Goal: Check status: Check status

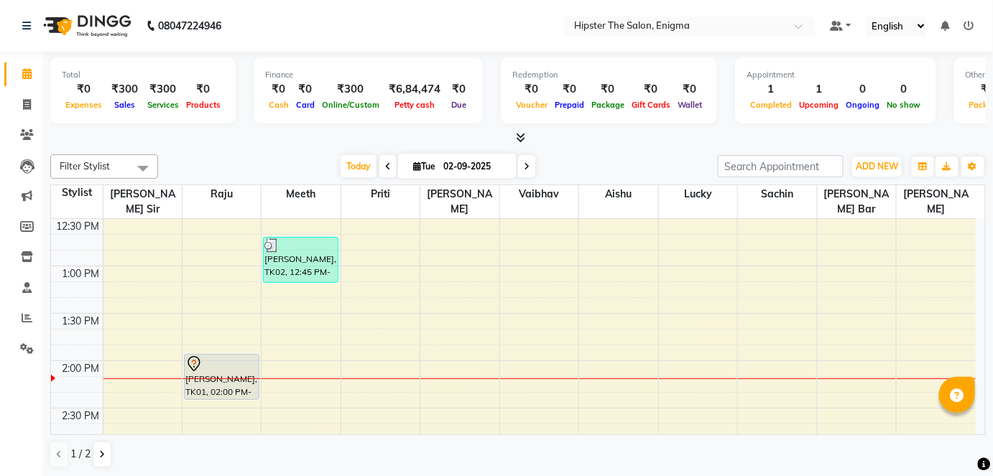
scroll to position [425, 0]
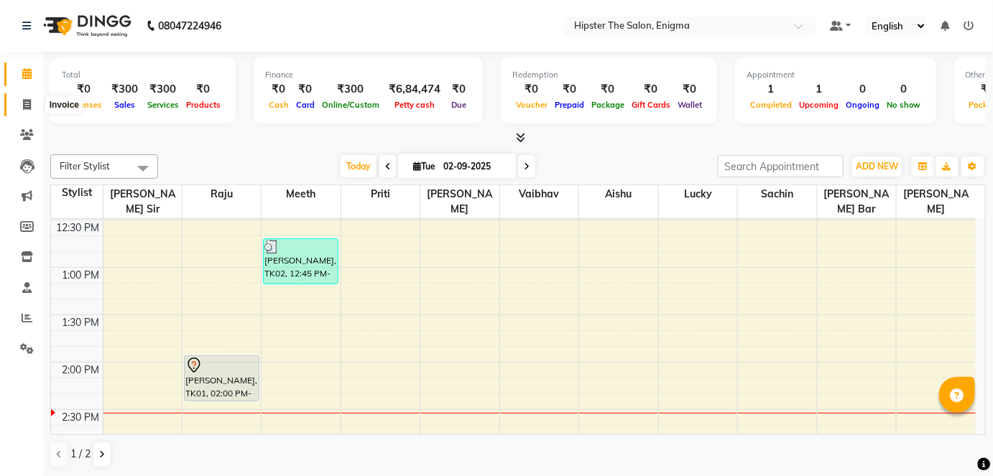
click at [19, 108] on span at bounding box center [26, 105] width 25 height 17
select select "4468"
select select "service"
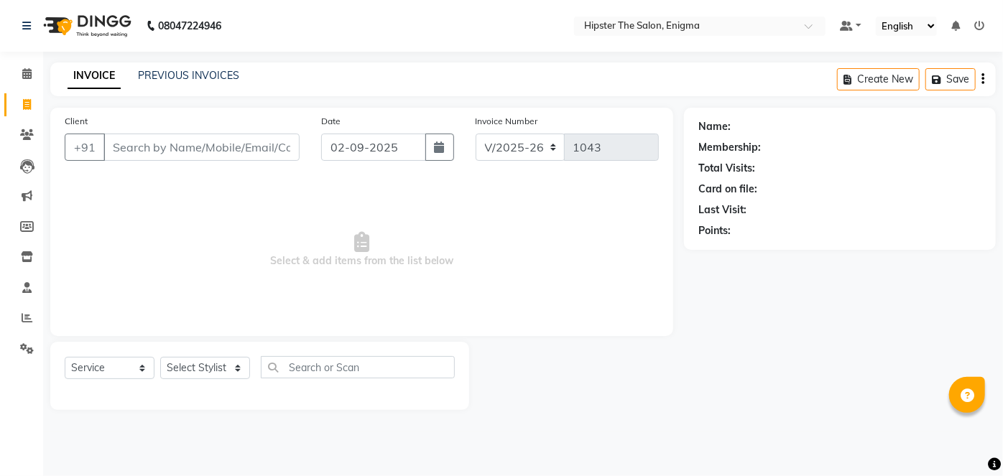
click at [158, 83] on div "INVOICE PREVIOUS INVOICES" at bounding box center [153, 76] width 206 height 17
click at [175, 78] on link "PREVIOUS INVOICES" at bounding box center [188, 75] width 101 height 13
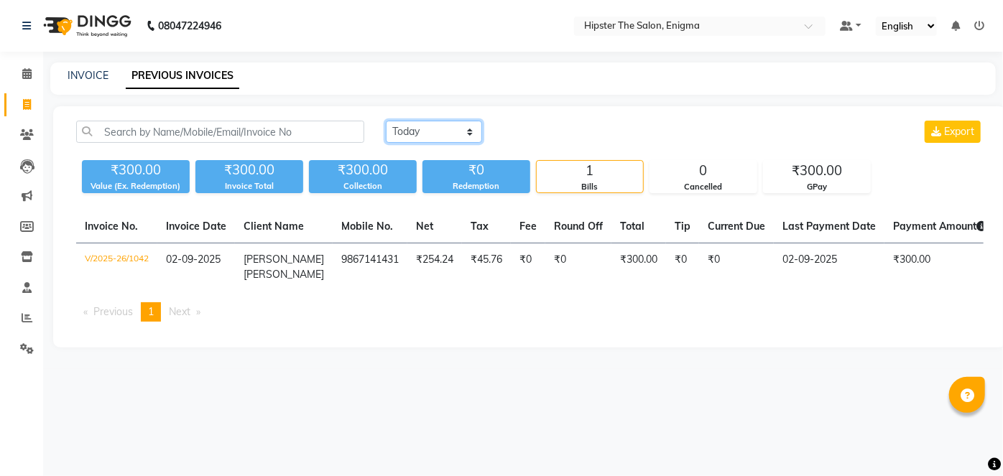
click at [429, 133] on select "[DATE] [DATE] Custom Range" at bounding box center [434, 132] width 96 height 22
select select "[DATE]"
click at [386, 121] on select "[DATE] [DATE] Custom Range" at bounding box center [434, 132] width 96 height 22
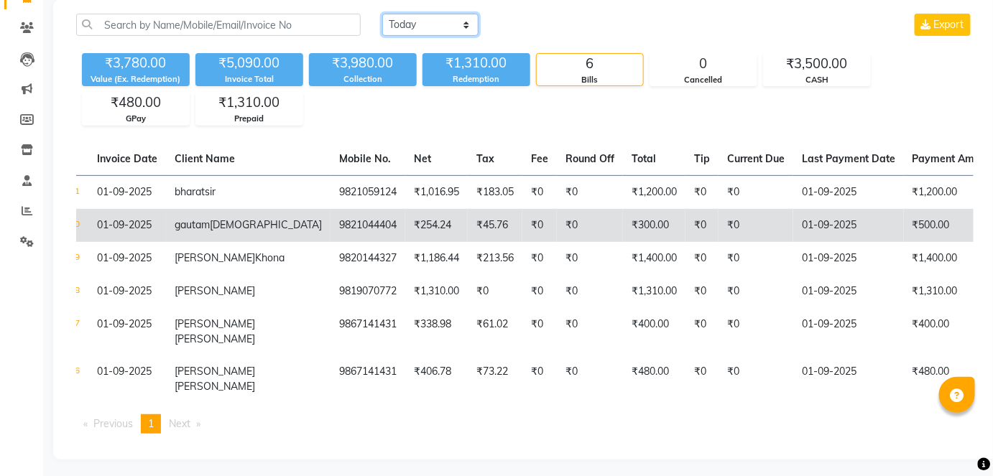
scroll to position [0, 65]
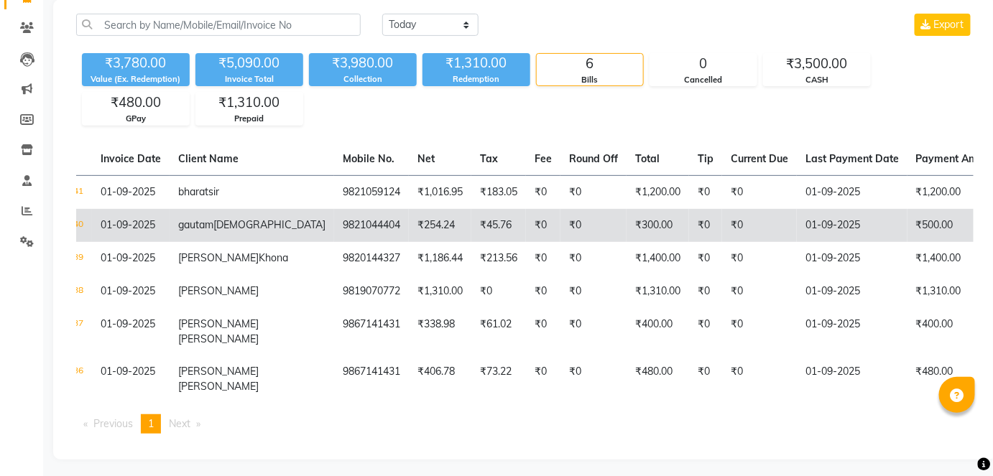
click at [526, 223] on td "₹0" at bounding box center [543, 225] width 34 height 33
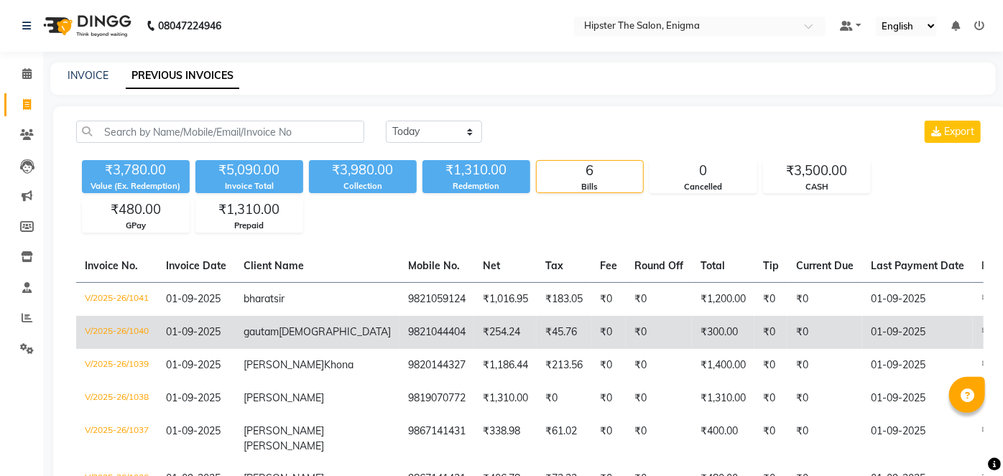
select select "4468"
select select "service"
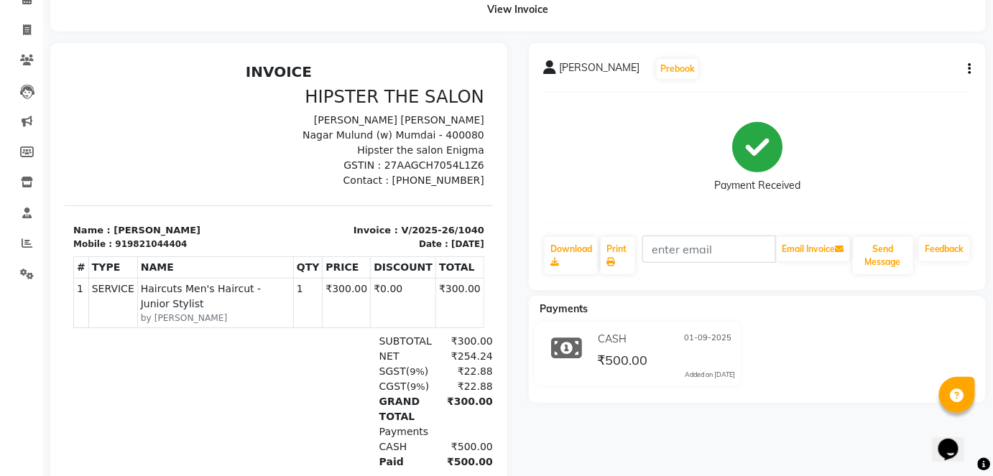
scroll to position [84, 0]
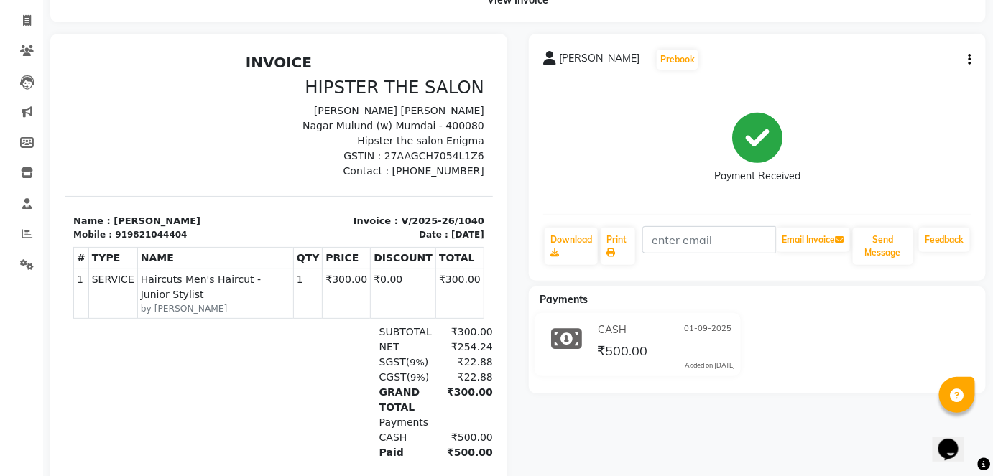
click at [969, 60] on icon "button" at bounding box center [970, 60] width 3 height 1
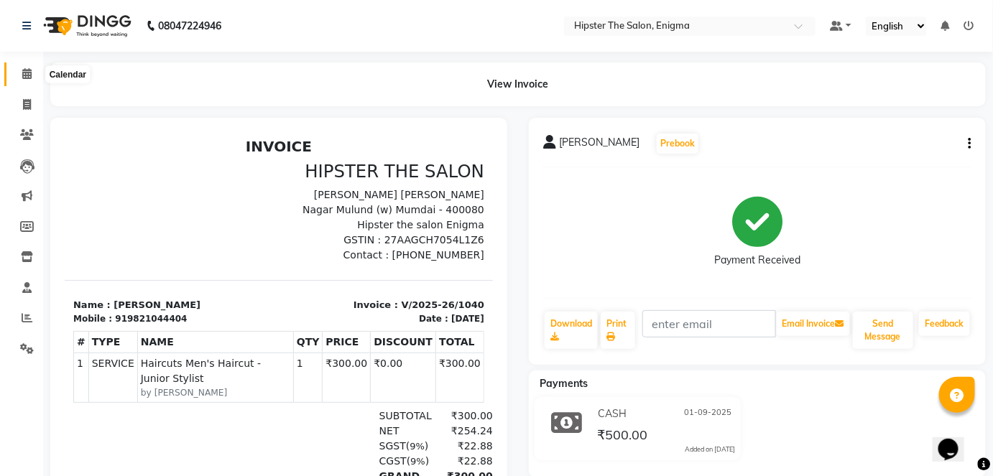
click at [29, 73] on icon at bounding box center [26, 73] width 9 height 11
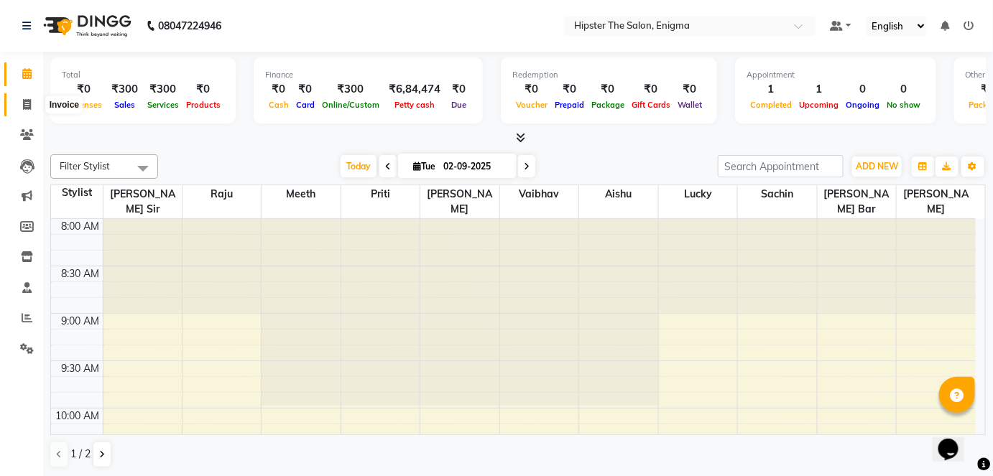
click at [27, 102] on icon at bounding box center [27, 104] width 8 height 11
select select "service"
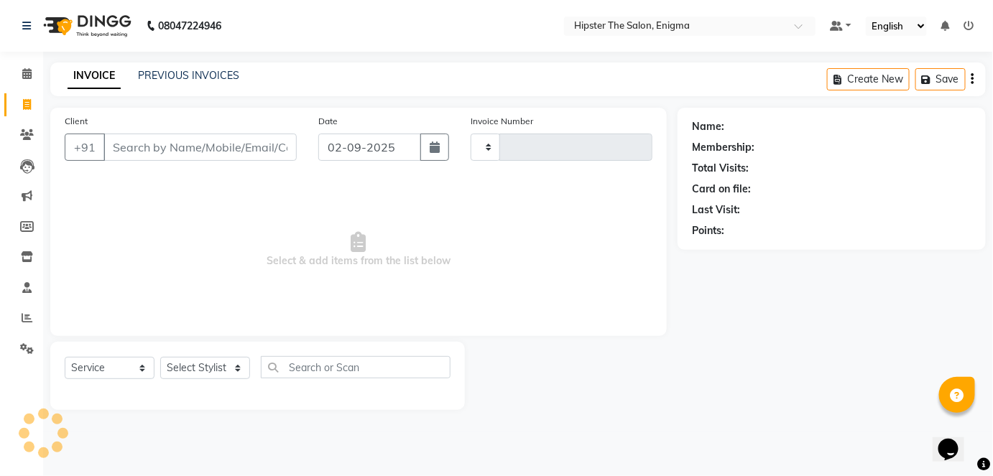
type input "1043"
select select "4468"
click at [191, 75] on link "PREVIOUS INVOICES" at bounding box center [188, 75] width 101 height 13
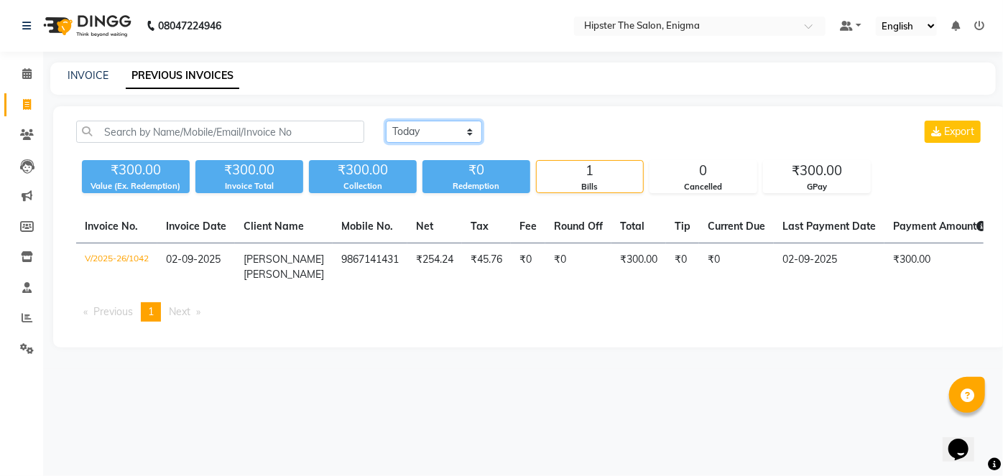
click at [441, 133] on select "[DATE] [DATE] Custom Range" at bounding box center [434, 132] width 96 height 22
select select "[DATE]"
click at [386, 121] on select "[DATE] [DATE] Custom Range" at bounding box center [434, 132] width 96 height 22
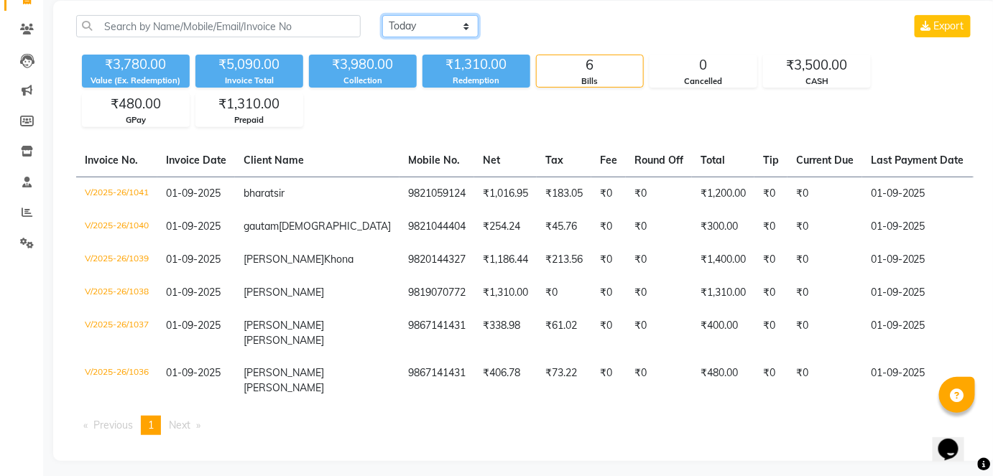
scroll to position [122, 0]
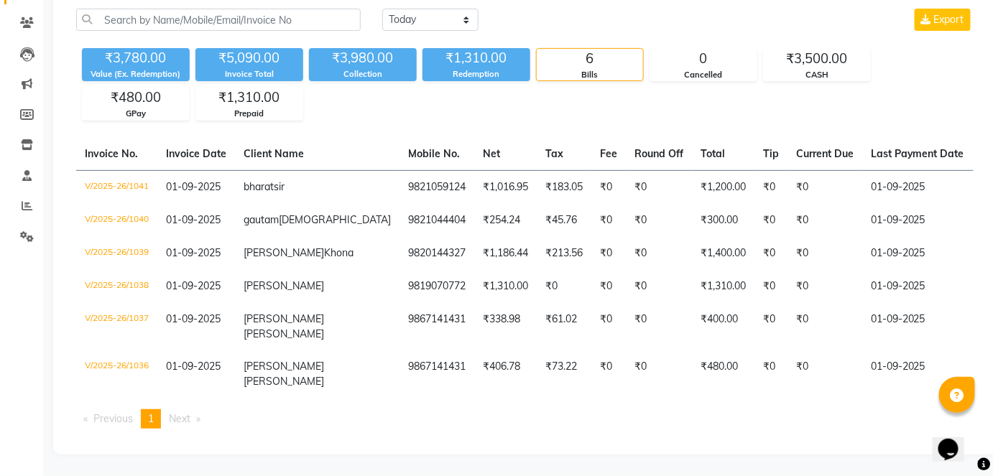
click at [626, 275] on td "₹0" at bounding box center [659, 286] width 66 height 33
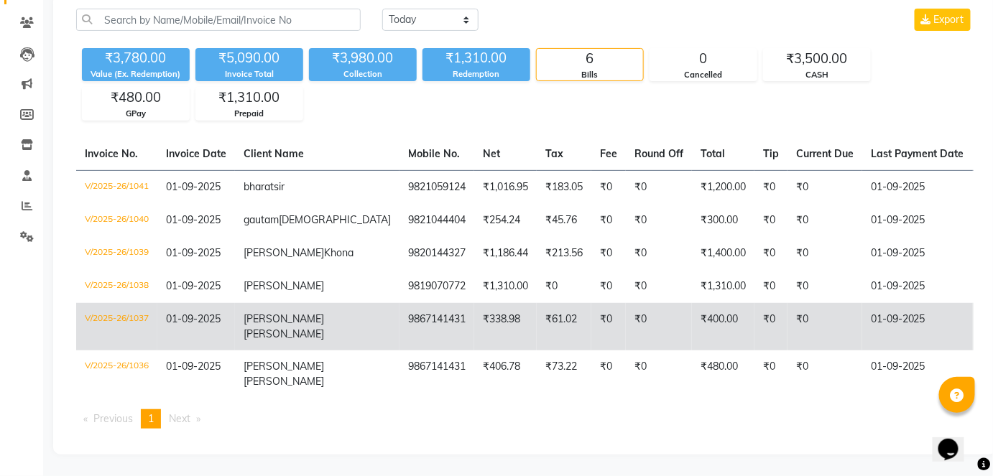
click at [474, 339] on td "₹338.98" at bounding box center [505, 326] width 63 height 47
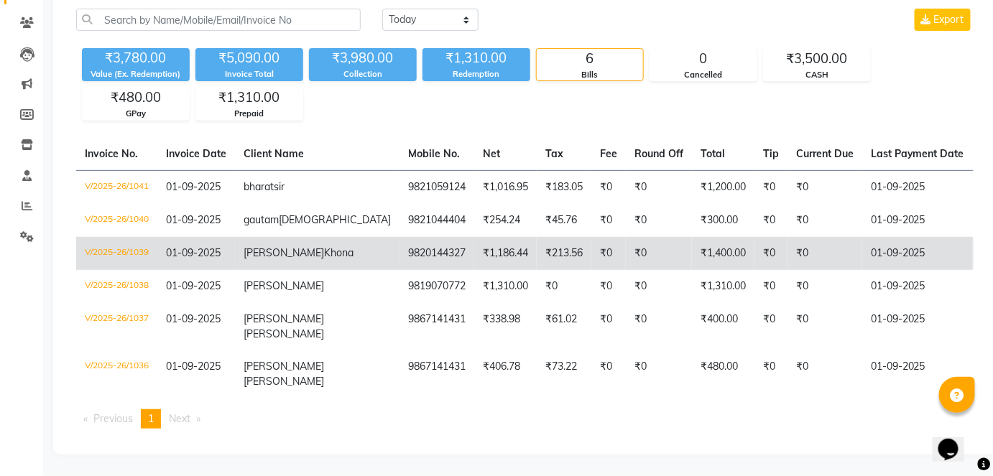
click at [537, 250] on td "₹213.56" at bounding box center [564, 253] width 55 height 33
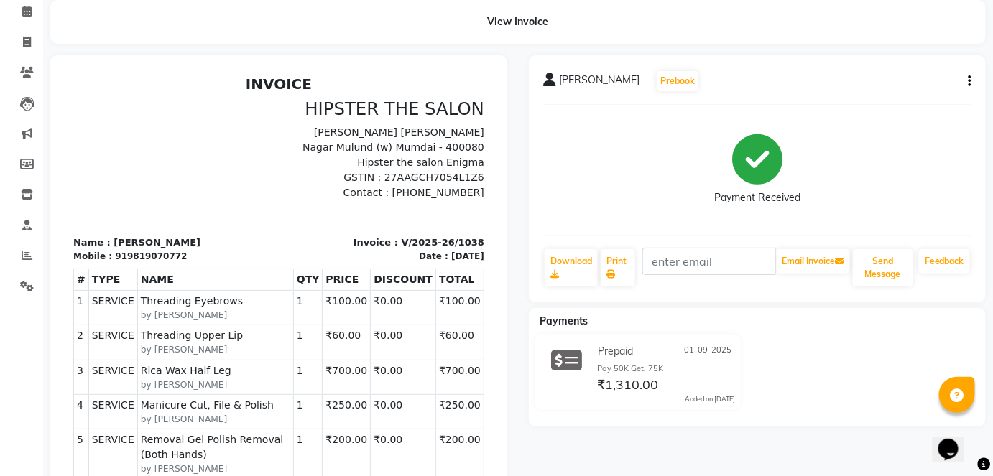
scroll to position [53, 0]
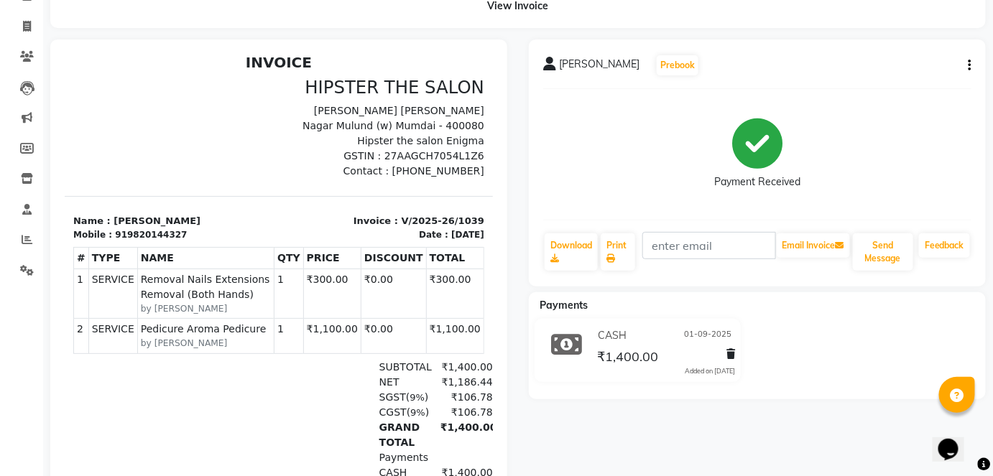
scroll to position [80, 0]
